Goal: Task Accomplishment & Management: Complete application form

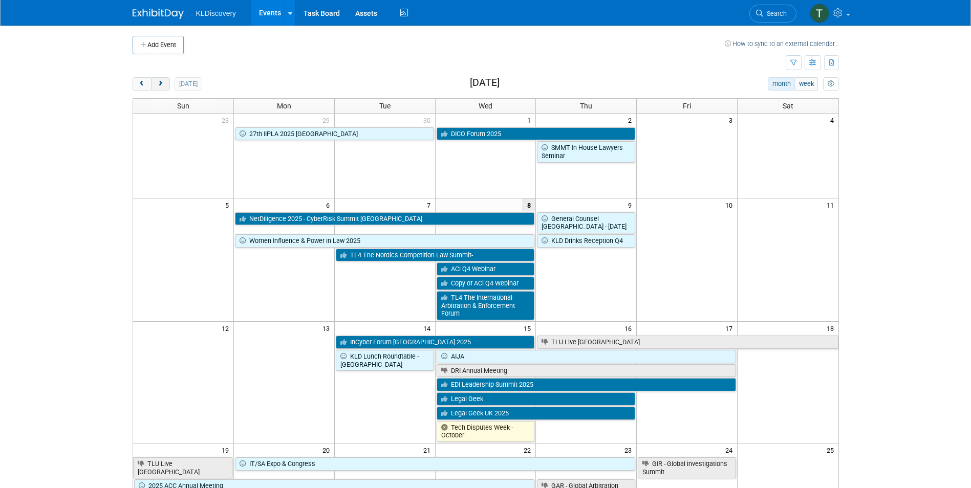
click at [159, 88] on button "next" at bounding box center [160, 83] width 19 height 13
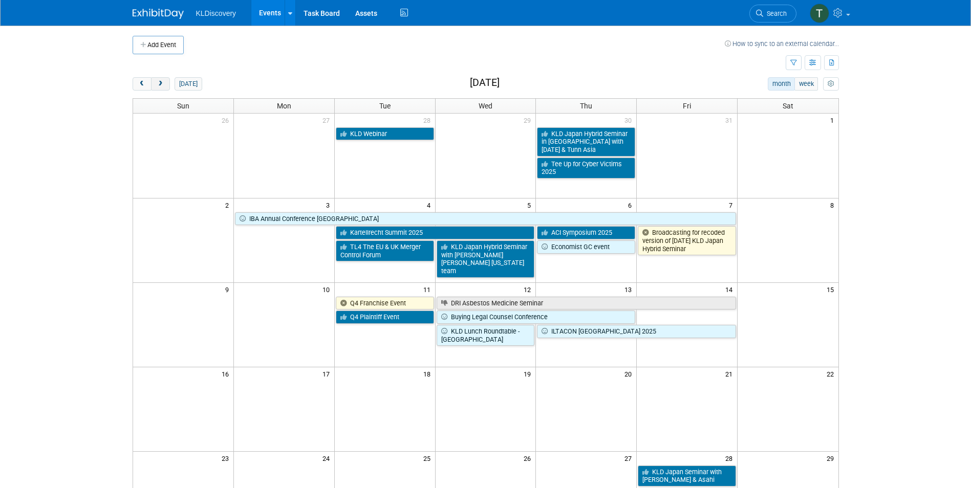
click at [159, 88] on button "next" at bounding box center [160, 83] width 19 height 13
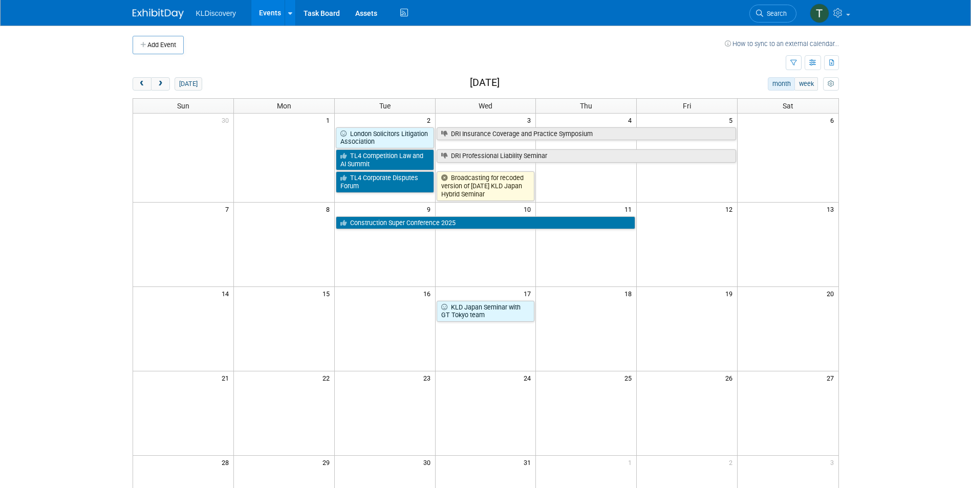
click at [508, 258] on td at bounding box center [485, 244] width 101 height 84
click at [503, 208] on td "10" at bounding box center [485, 208] width 101 height 13
click at [153, 45] on button "Add Event" at bounding box center [158, 45] width 51 height 18
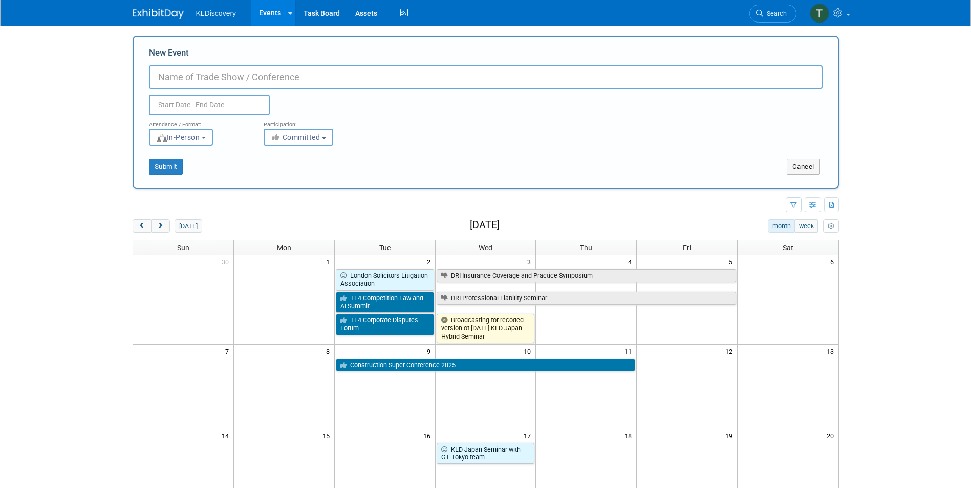
click at [386, 75] on input "New Event" at bounding box center [486, 78] width 674 height 24
click at [165, 78] on input "New Event" at bounding box center [486, 78] width 674 height 24
type input "KLD Tokyo Webinar with King and Wood"
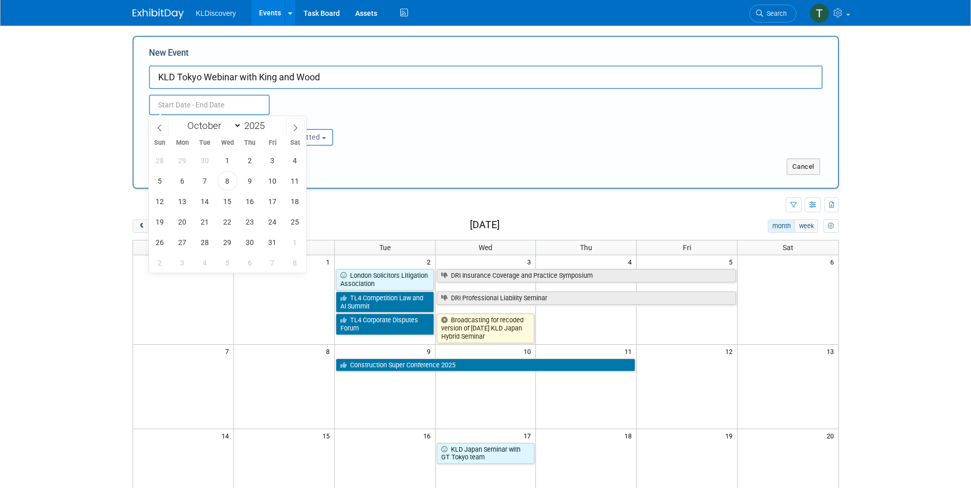
click at [172, 107] on input "text" at bounding box center [209, 105] width 121 height 20
click at [297, 126] on icon at bounding box center [295, 127] width 7 height 7
select select "11"
click at [227, 182] on span "10" at bounding box center [228, 181] width 20 height 20
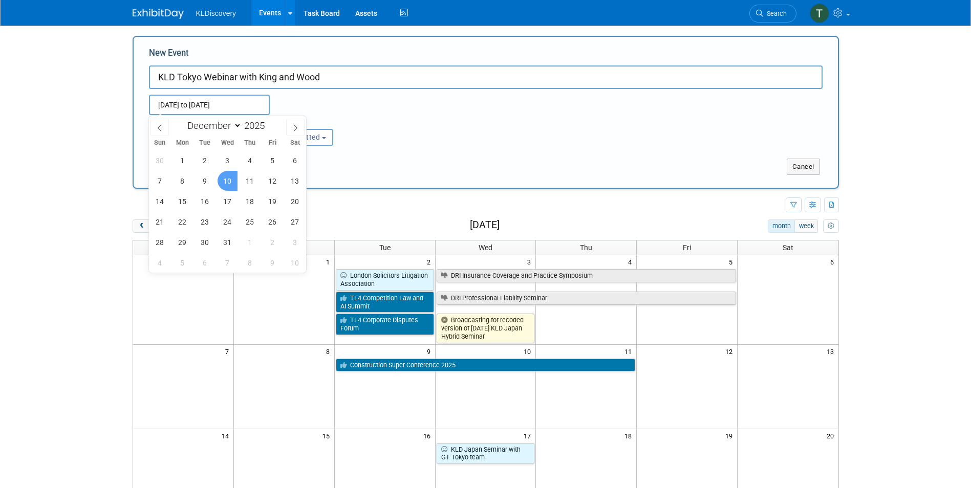
click at [230, 180] on span "10" at bounding box center [228, 181] width 20 height 20
type input "[DATE] to [DATE]"
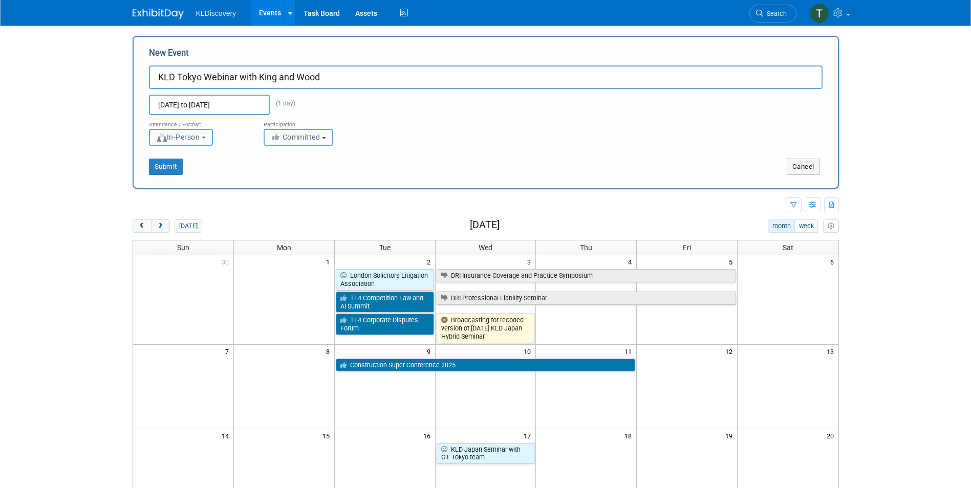
click at [193, 136] on span "In-Person" at bounding box center [178, 137] width 44 height 8
click at [188, 176] on label "Virtual" at bounding box center [184, 177] width 59 height 14
click at [159, 176] on input "Virtual" at bounding box center [155, 176] width 7 height 7
select select "2"
click at [300, 136] on span "Committed" at bounding box center [296, 137] width 50 height 8
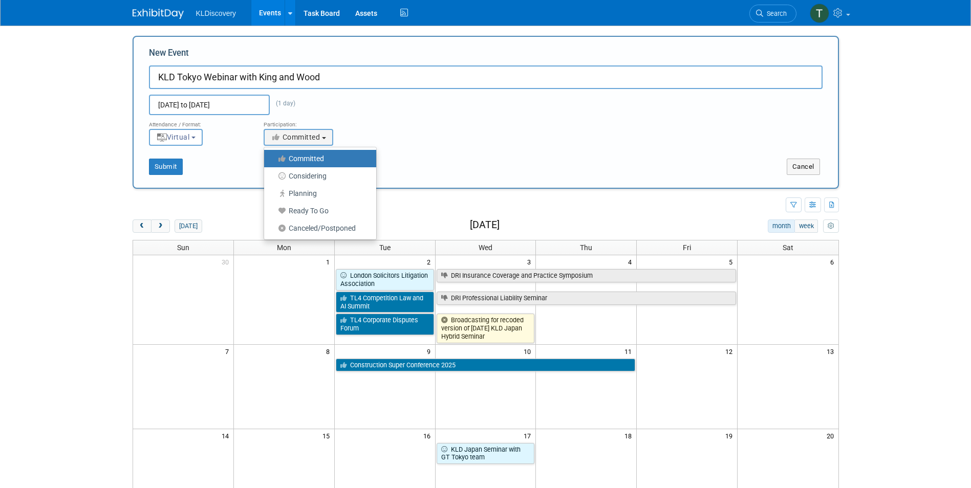
click at [297, 159] on label "Committed" at bounding box center [317, 158] width 97 height 13
click at [273, 159] on input "Committed" at bounding box center [270, 159] width 7 height 7
click at [165, 167] on button "Submit" at bounding box center [166, 167] width 34 height 16
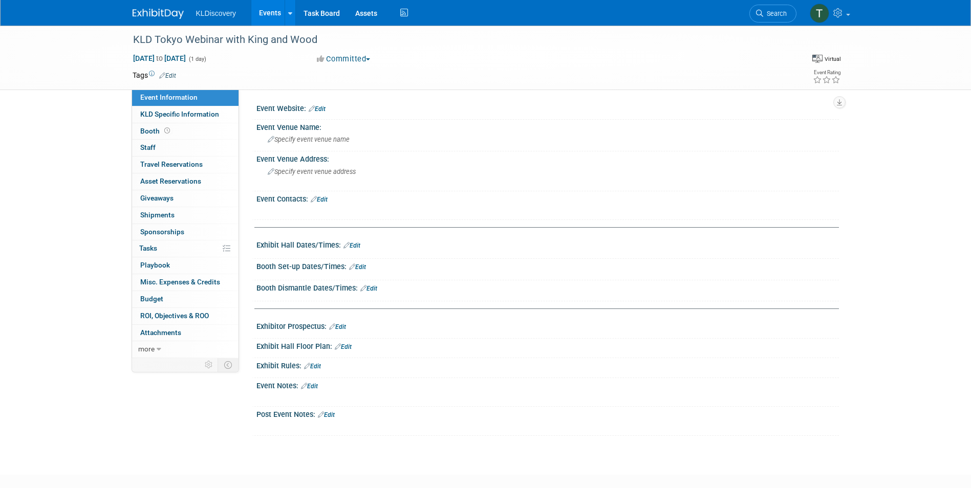
click at [170, 74] on link "Edit" at bounding box center [167, 75] width 17 height 7
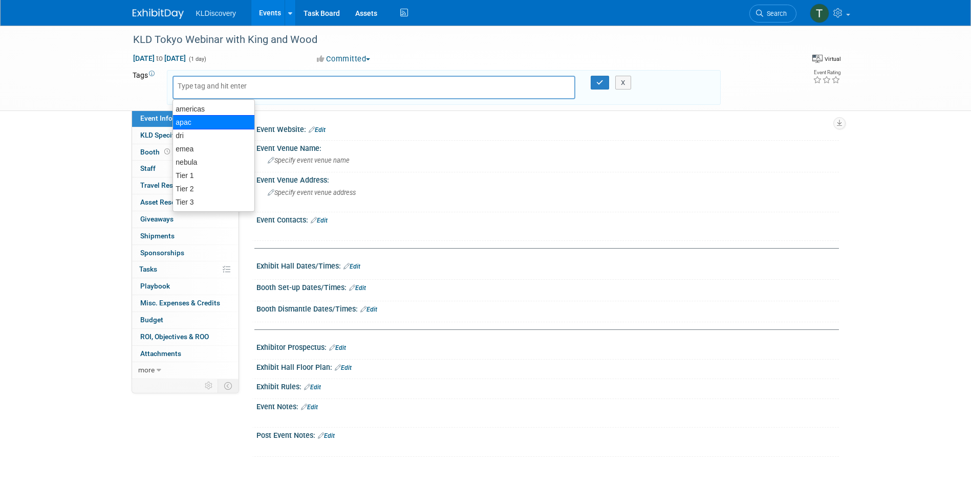
click at [208, 125] on div "apac" at bounding box center [213, 122] width 82 height 14
type input "apac"
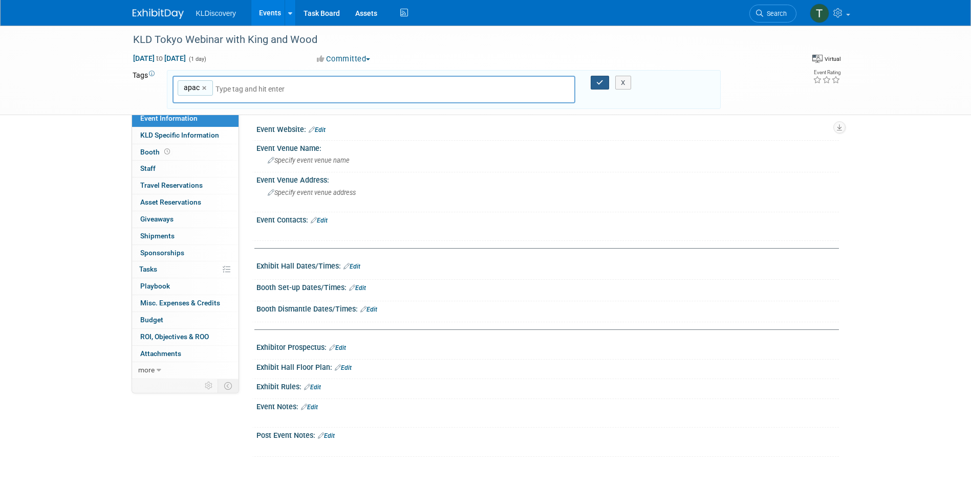
click at [596, 83] on icon "button" at bounding box center [599, 82] width 7 height 7
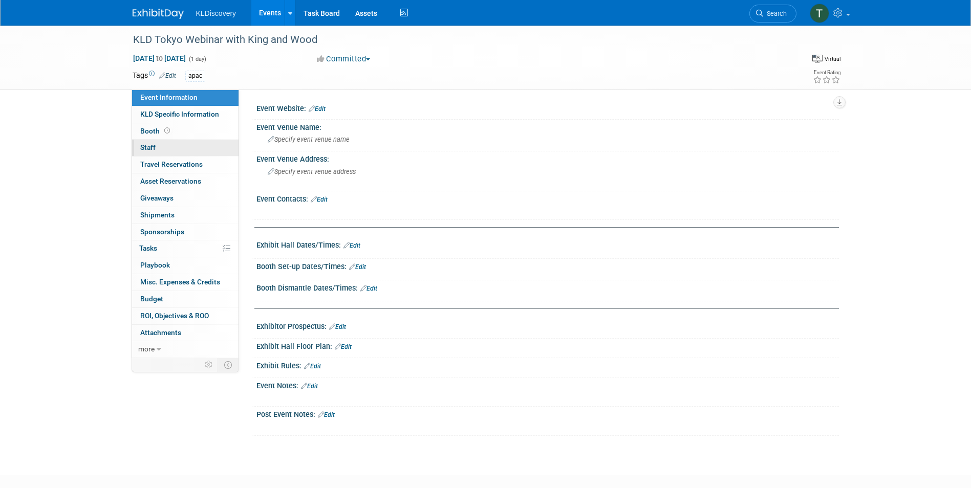
click at [143, 146] on span "Staff 0" at bounding box center [147, 147] width 15 height 8
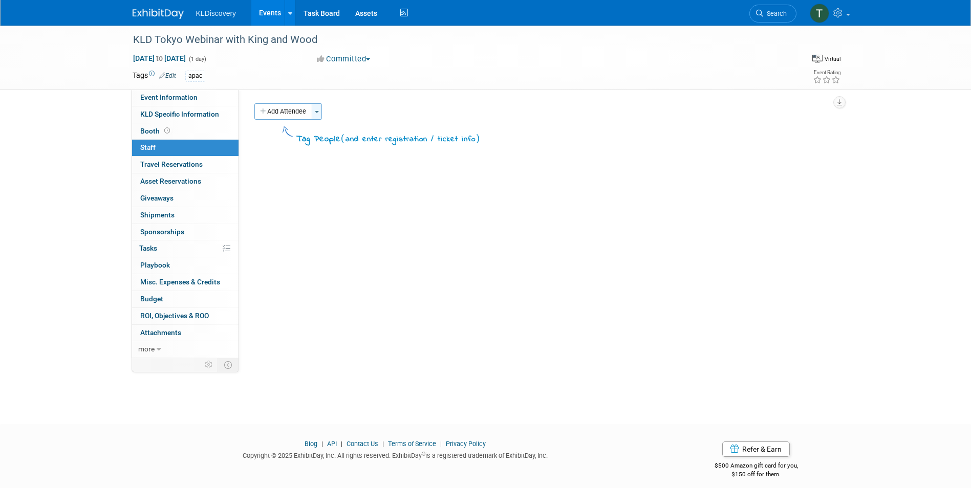
click at [318, 113] on span "button" at bounding box center [317, 112] width 4 height 2
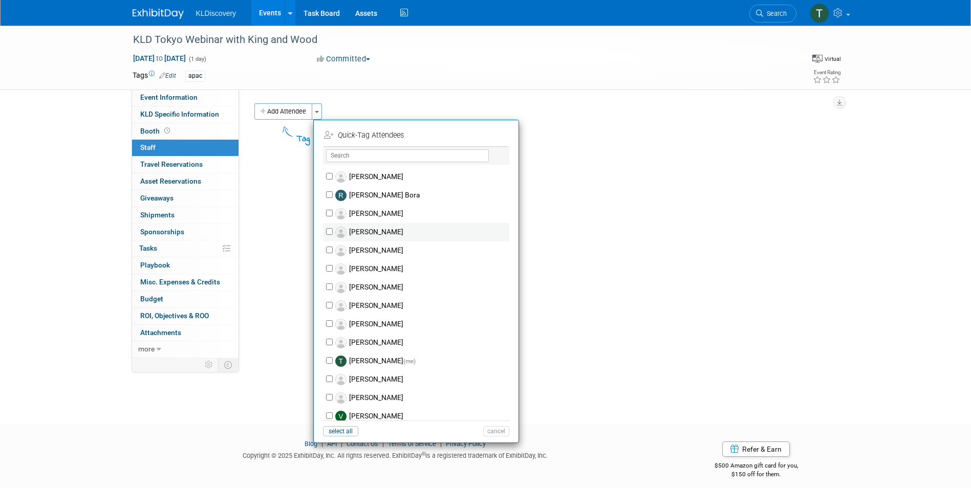
scroll to position [1478, 0]
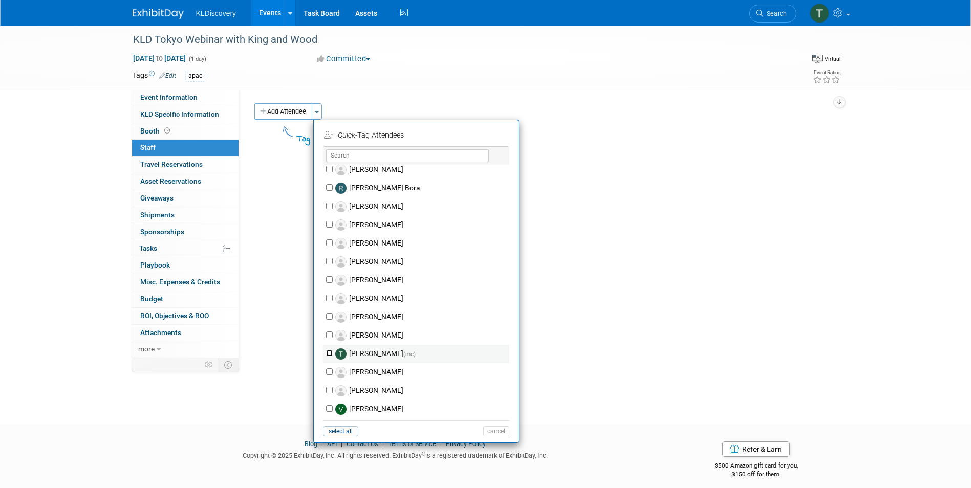
click at [328, 353] on input "[PERSON_NAME] (me)" at bounding box center [329, 353] width 7 height 7
checkbox input "true"
click at [496, 136] on button "Apply" at bounding box center [492, 135] width 31 height 15
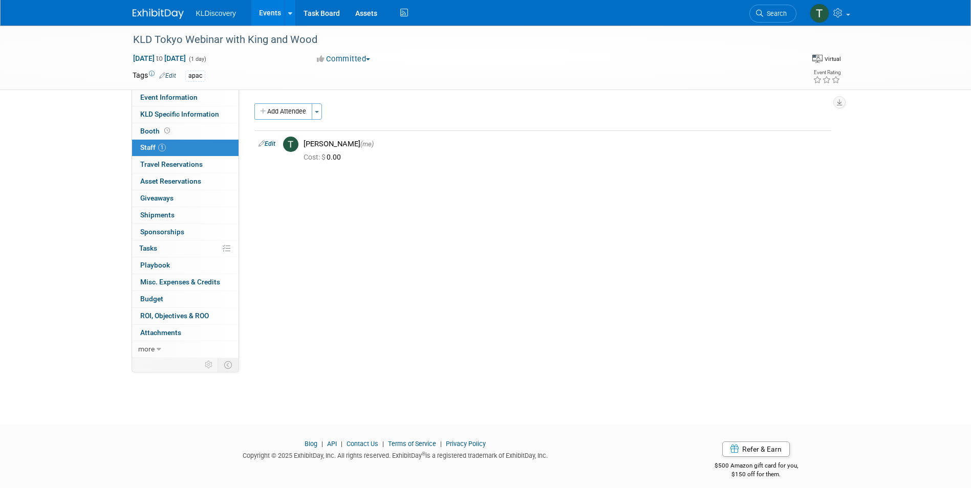
click at [266, 12] on link "Events" at bounding box center [269, 13] width 37 height 26
